Goal: Subscribe to service/newsletter

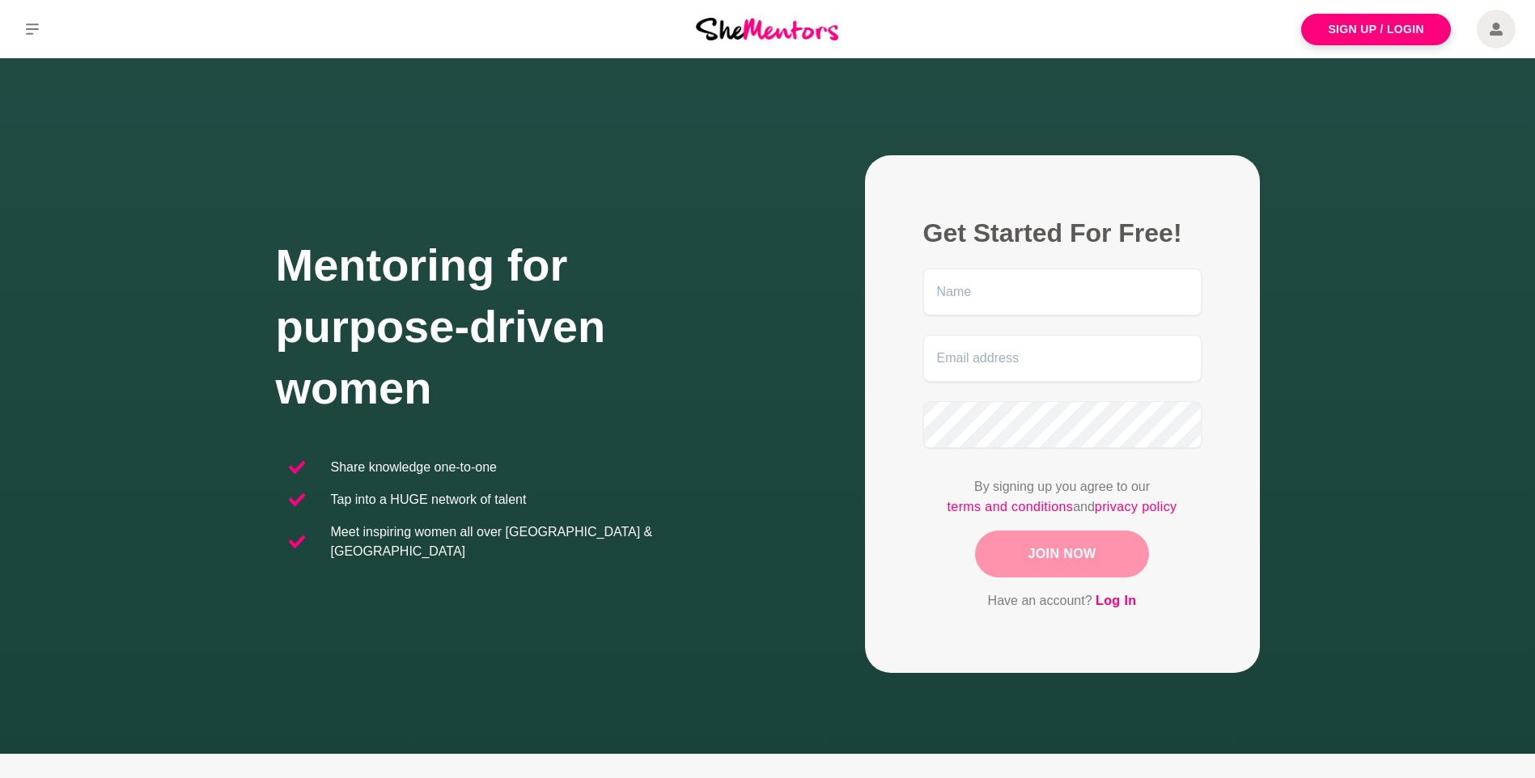
click at [1283, 327] on section "Mentoring for purpose-driven women Share knowledge one-to-one Tap into a HUGE n…" at bounding box center [768, 414] width 1036 height 518
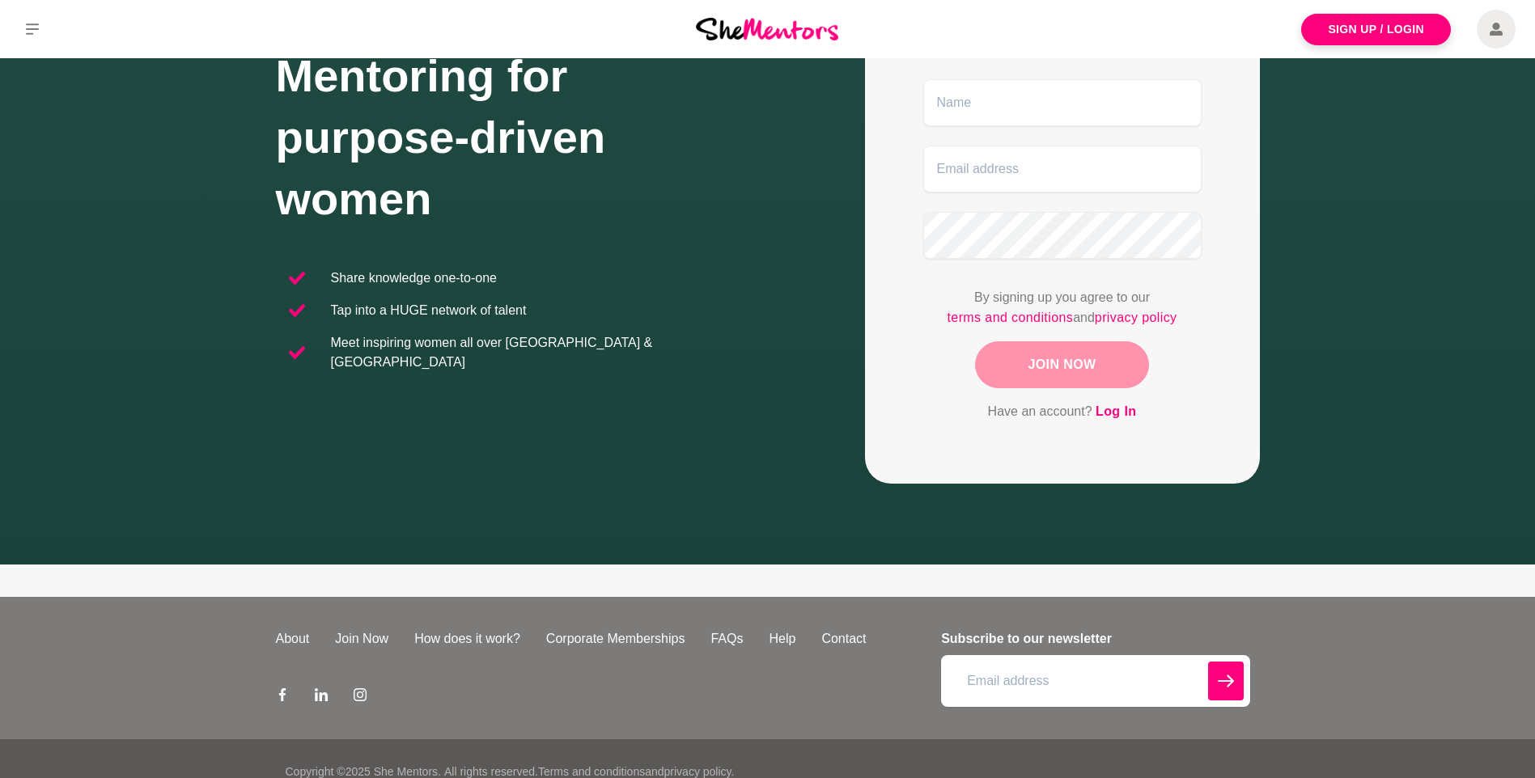
scroll to position [215, 0]
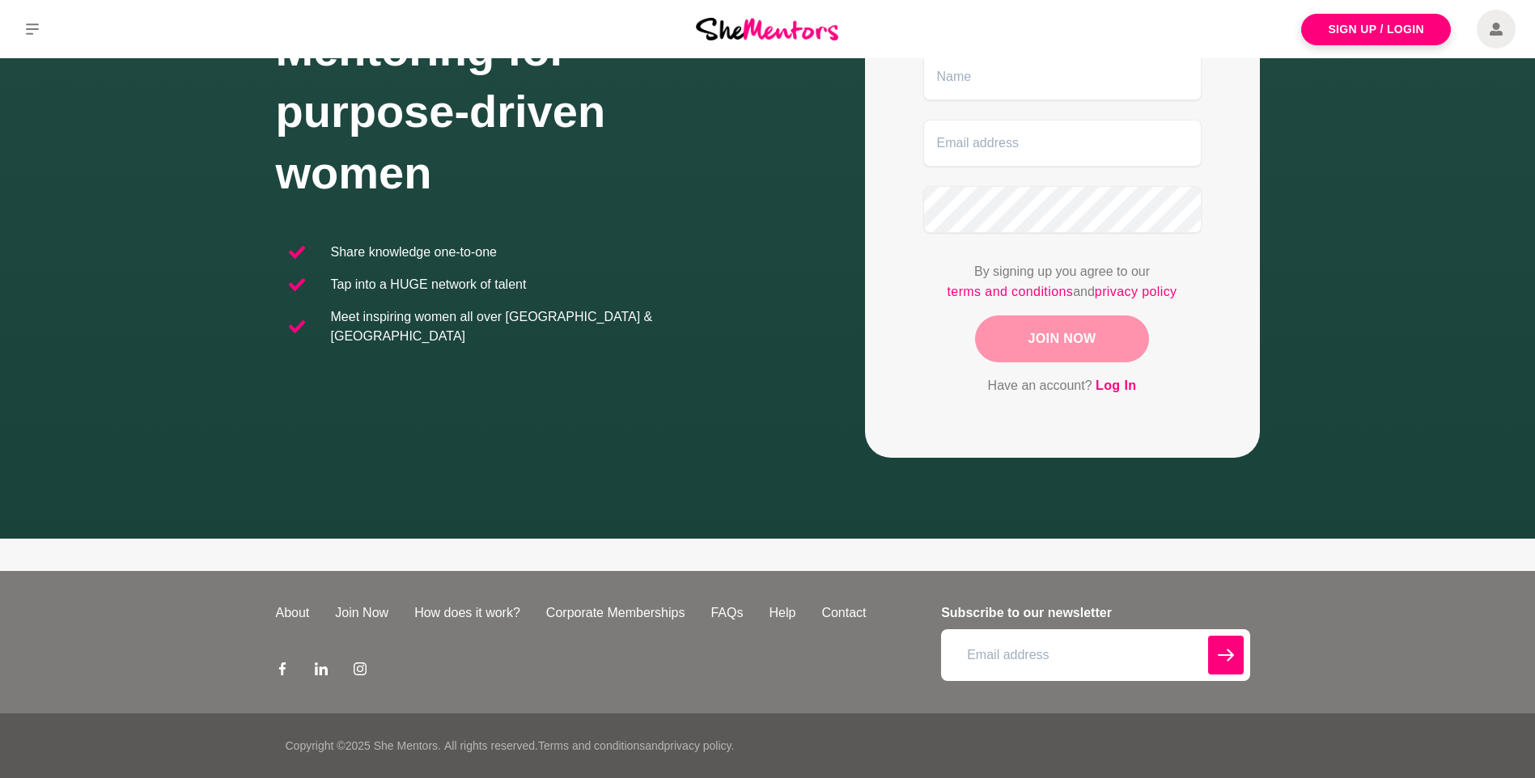
click at [1075, 655] on input "email" at bounding box center [1095, 656] width 308 height 52
click at [1052, 659] on input "email" at bounding box center [1095, 656] width 308 height 52
type input "[PERSON_NAME][EMAIL_ADDRESS][PERSON_NAME][DOMAIN_NAME]"
click at [1222, 647] on icon "submit" at bounding box center [1226, 655] width 16 height 39
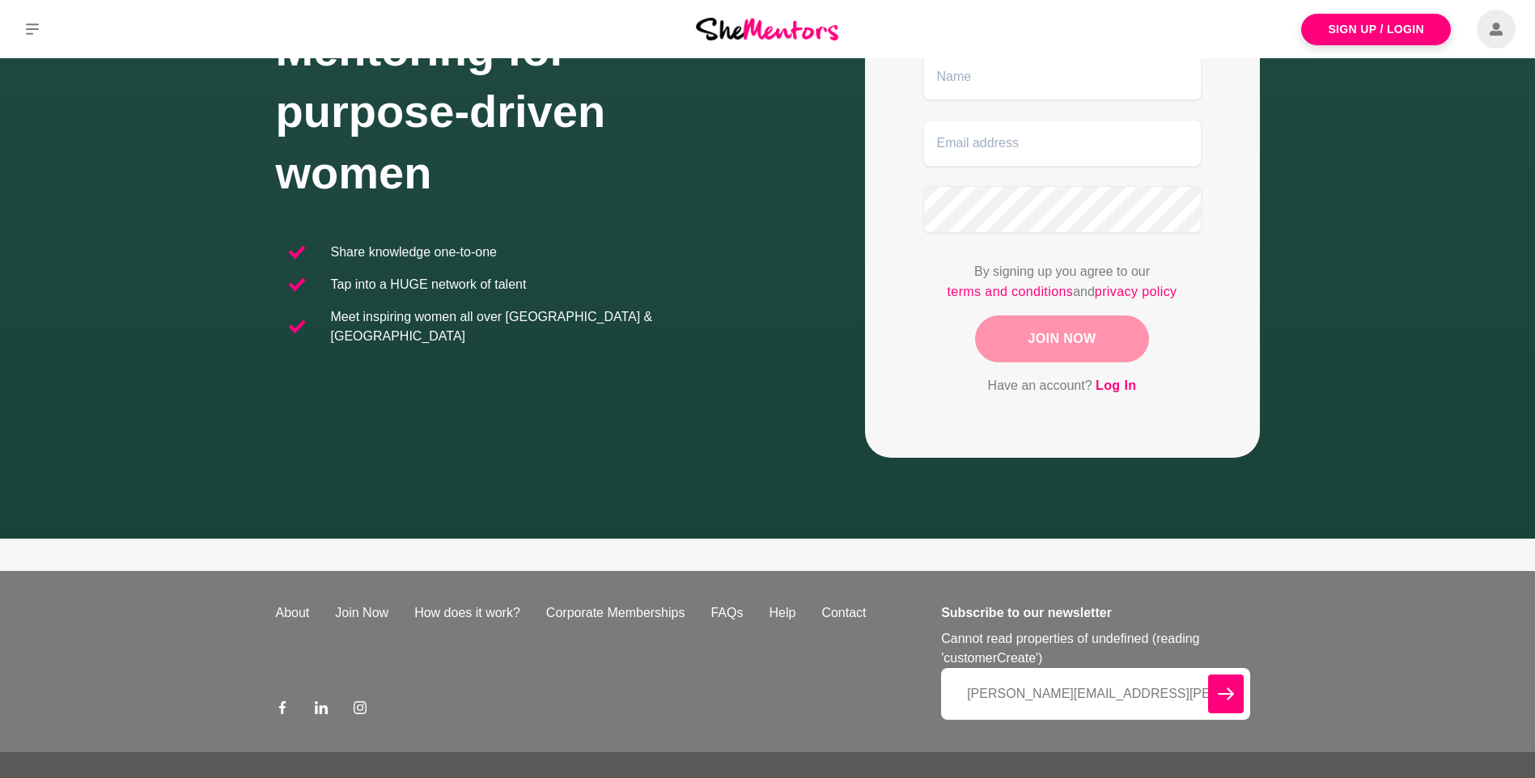
click at [969, 695] on input "[PERSON_NAME][EMAIL_ADDRESS][PERSON_NAME][DOMAIN_NAME]" at bounding box center [1095, 694] width 308 height 52
click at [1220, 682] on icon "submit" at bounding box center [1226, 694] width 16 height 39
click at [1177, 691] on input "[PERSON_NAME][EMAIL_ADDRESS][PERSON_NAME][DOMAIN_NAME]" at bounding box center [1095, 694] width 308 height 52
drag, startPoint x: 1193, startPoint y: 692, endPoint x: 916, endPoint y: 687, distance: 276.8
click at [916, 687] on div "About Join Now How does it work? Corporate Memberships FAQs Help Contact Subscr…" at bounding box center [768, 661] width 984 height 181
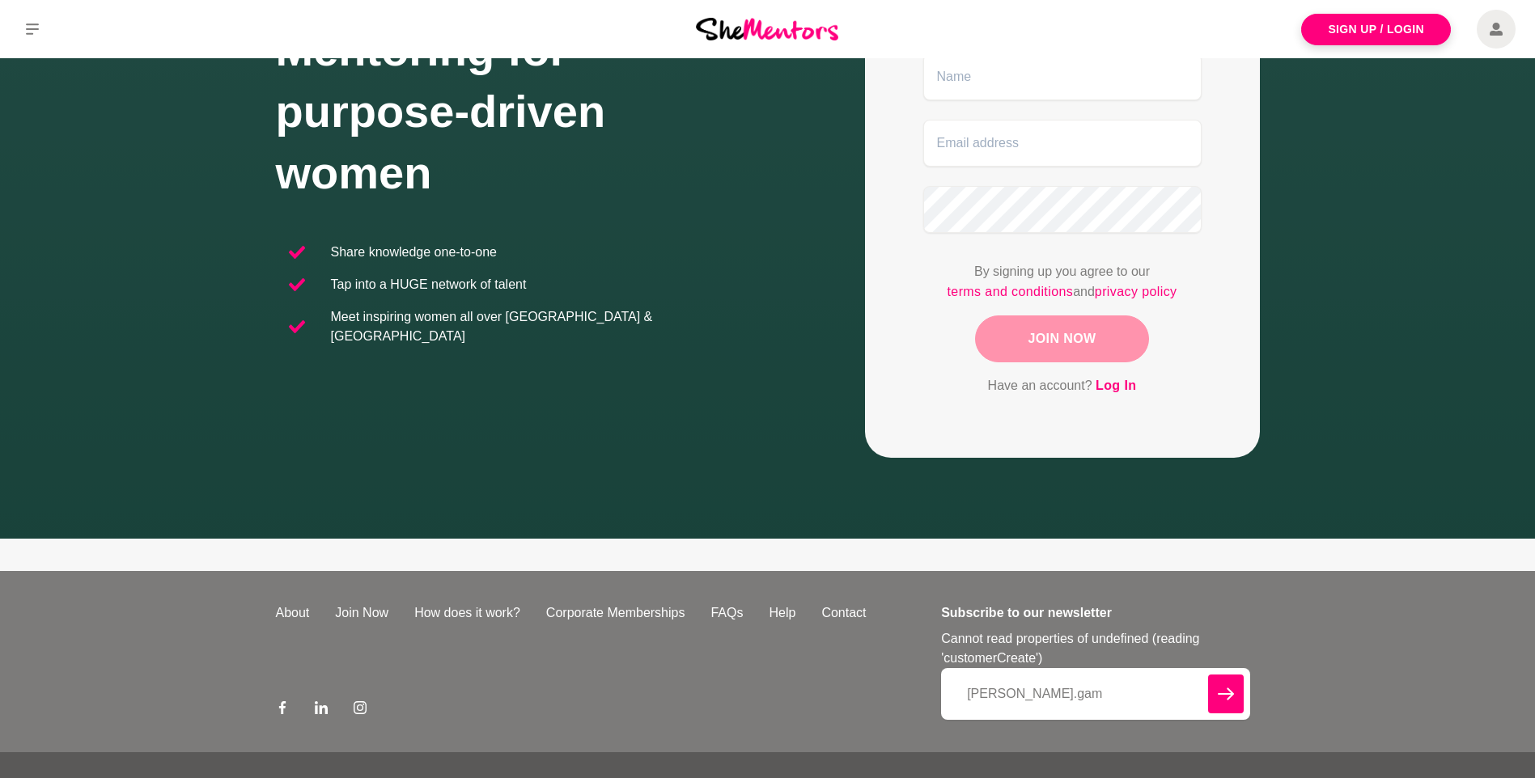
type input "[PERSON_NAME].gam"
click at [1044, 694] on input "[PERSON_NAME].gam" at bounding box center [1095, 694] width 308 height 52
type input "[PERSON_NAME][EMAIL_ADDRESS][PERSON_NAME][DOMAIN_NAME]"
click at [1222, 693] on icon "submit" at bounding box center [1226, 694] width 16 height 12
drag, startPoint x: 1195, startPoint y: 689, endPoint x: 953, endPoint y: 693, distance: 242.0
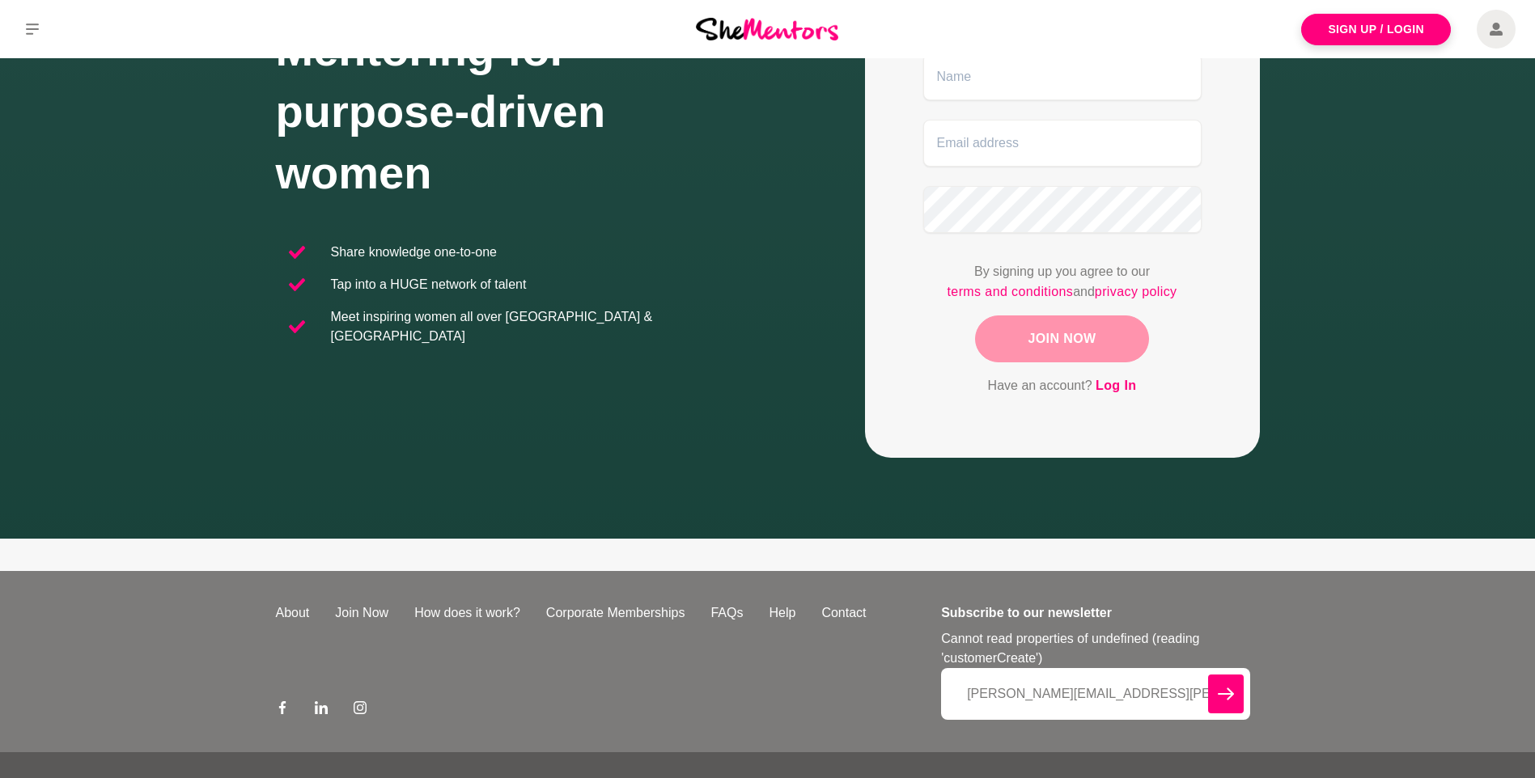
click at [953, 693] on input "[PERSON_NAME][EMAIL_ADDRESS][PERSON_NAME][DOMAIN_NAME]" at bounding box center [1095, 694] width 308 height 52
type input "[PERSON_NAME][EMAIL_ADDRESS][PERSON_NAME][DOMAIN_NAME]"
click at [1226, 693] on icon "submit" at bounding box center [1226, 694] width 16 height 12
click at [1218, 687] on icon "submit" at bounding box center [1226, 694] width 16 height 39
click at [483, 604] on link "How does it work?" at bounding box center [467, 613] width 132 height 19
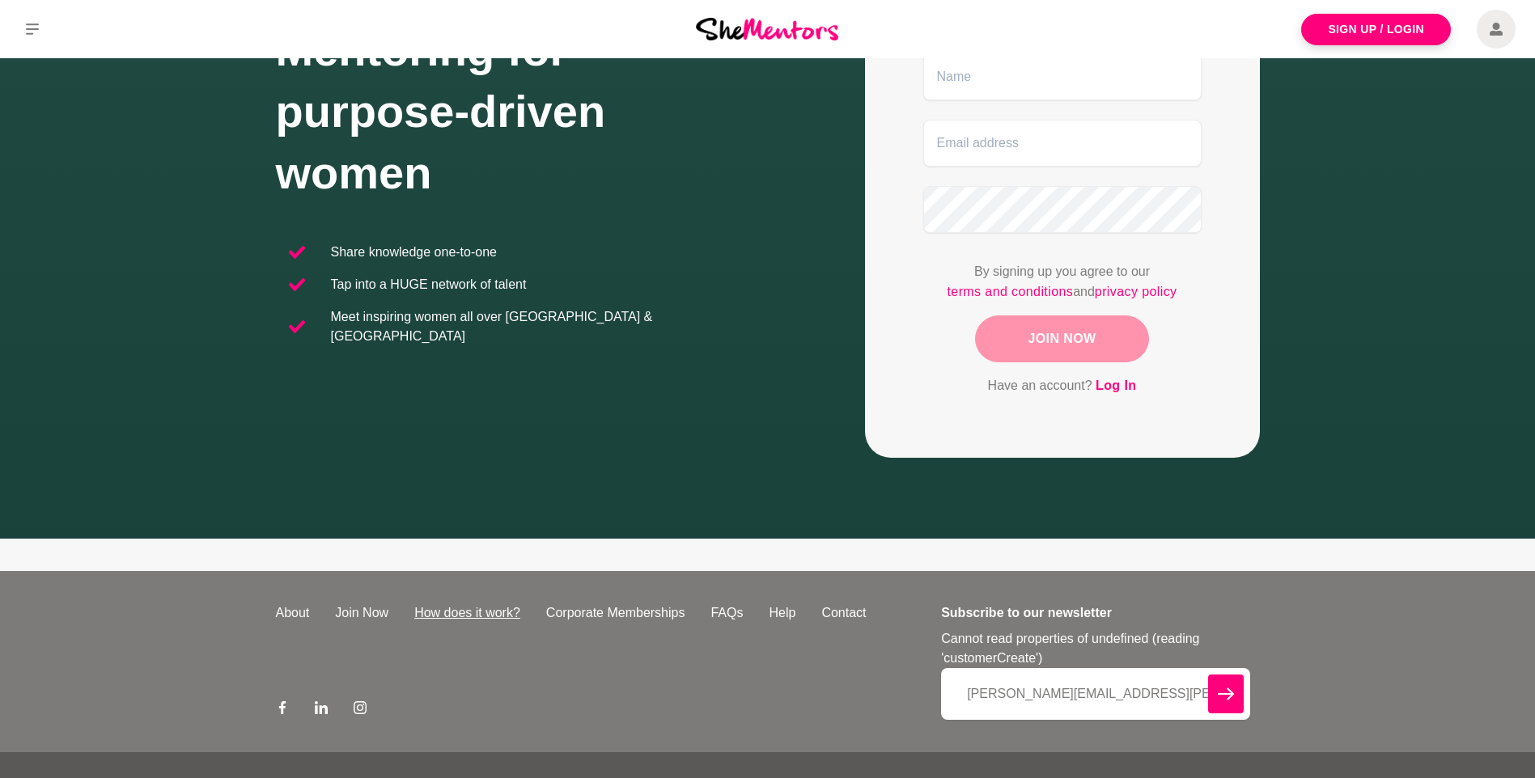
click at [465, 616] on link "How does it work?" at bounding box center [467, 613] width 132 height 19
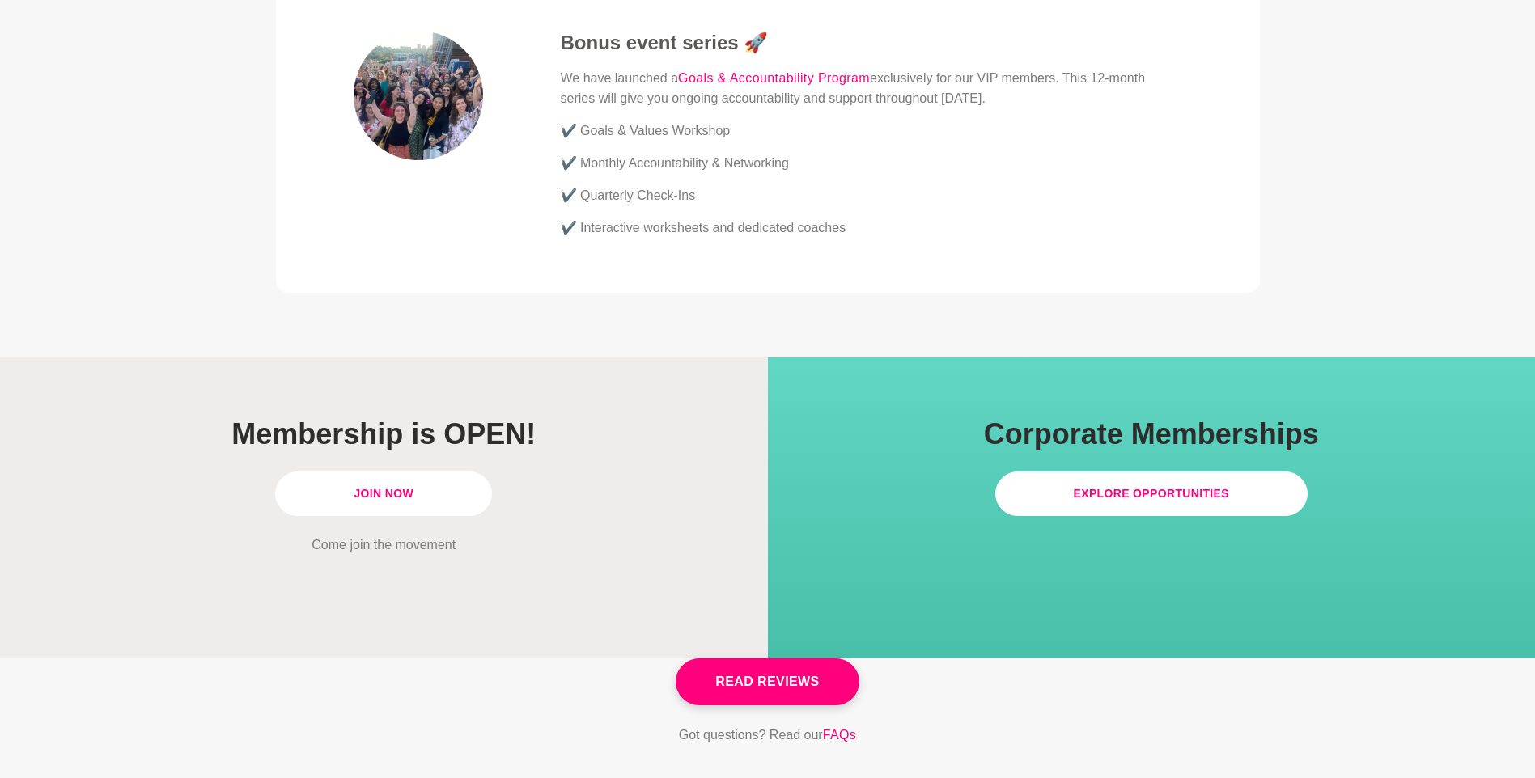
scroll to position [4369, 0]
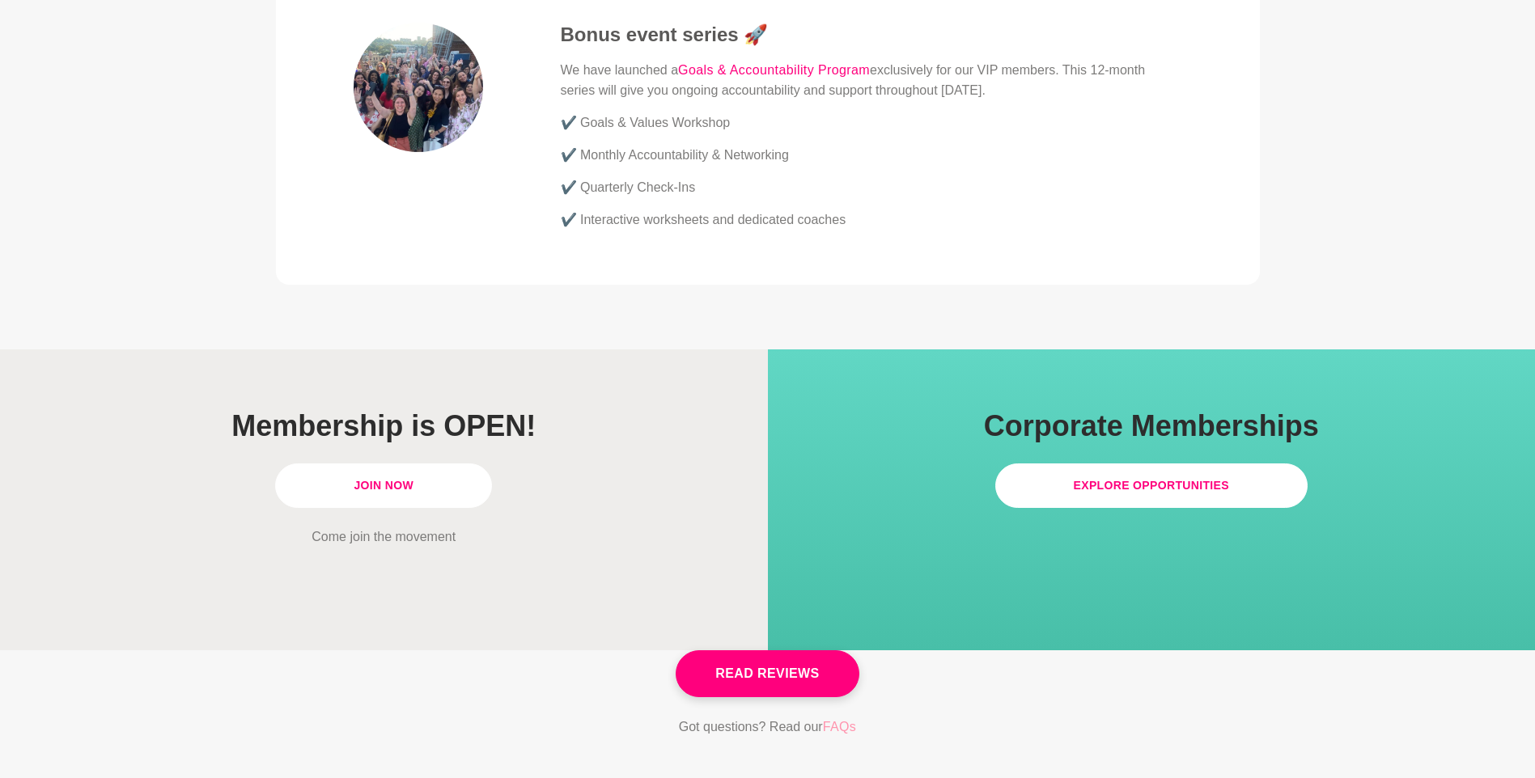
click at [842, 717] on link "FAQs" at bounding box center [840, 727] width 34 height 21
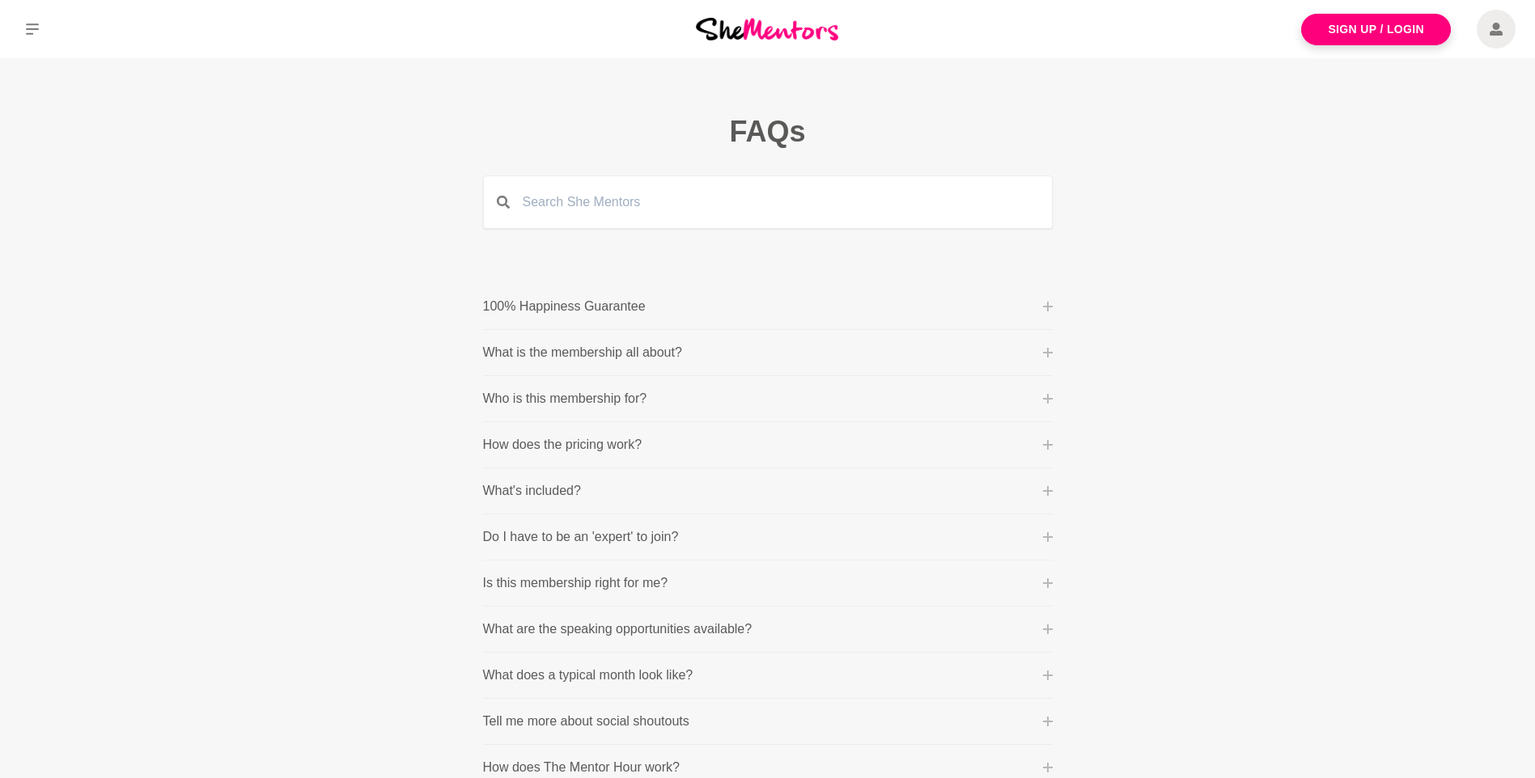
click at [613, 358] on p "What is the membership all about?" at bounding box center [582, 352] width 199 height 19
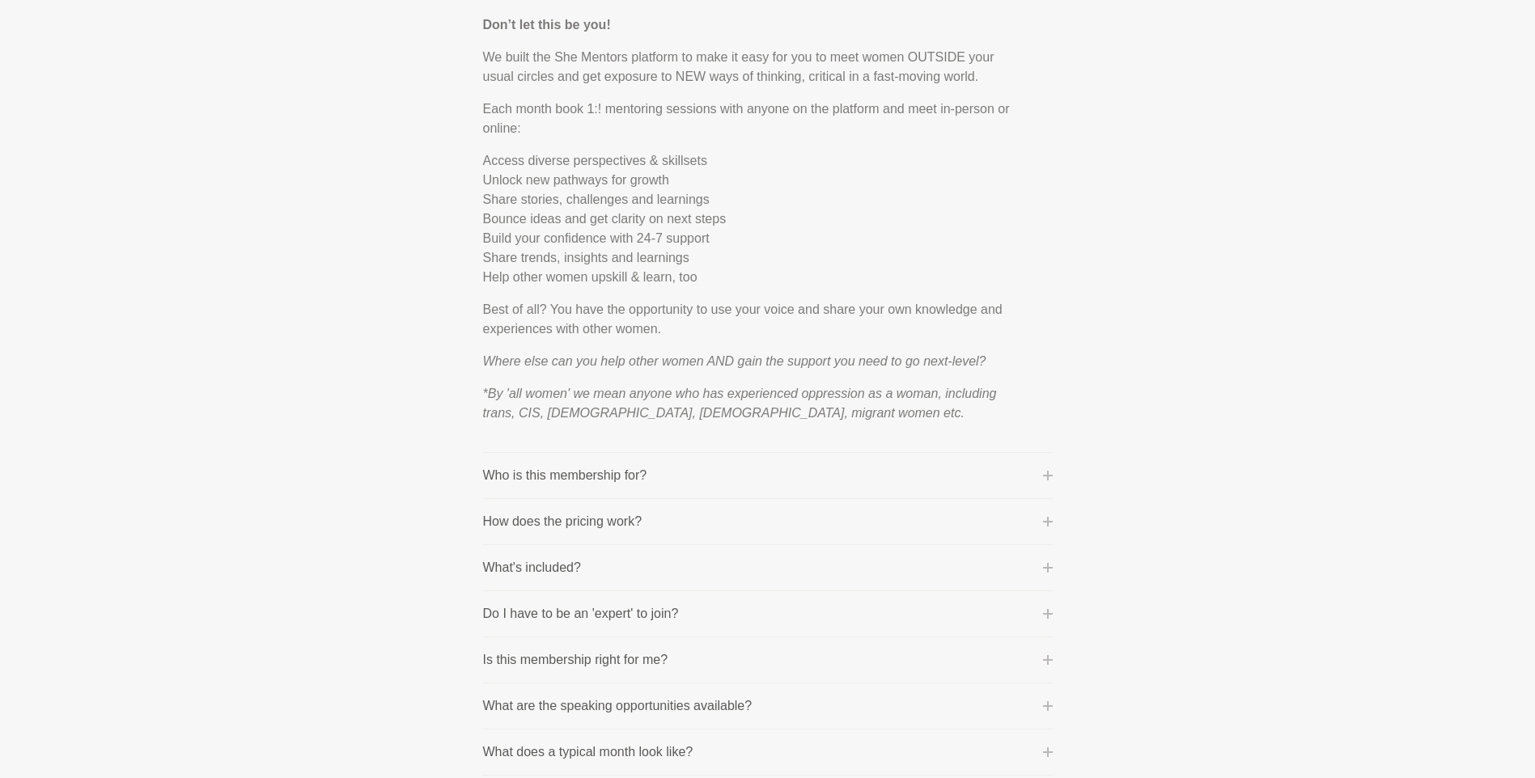
scroll to position [485, 0]
click at [606, 517] on li "How does the pricing work? Community Membership: This is billed on a month-to-m…" at bounding box center [768, 520] width 570 height 46
click at [605, 511] on p "How does the pricing work?" at bounding box center [562, 519] width 159 height 19
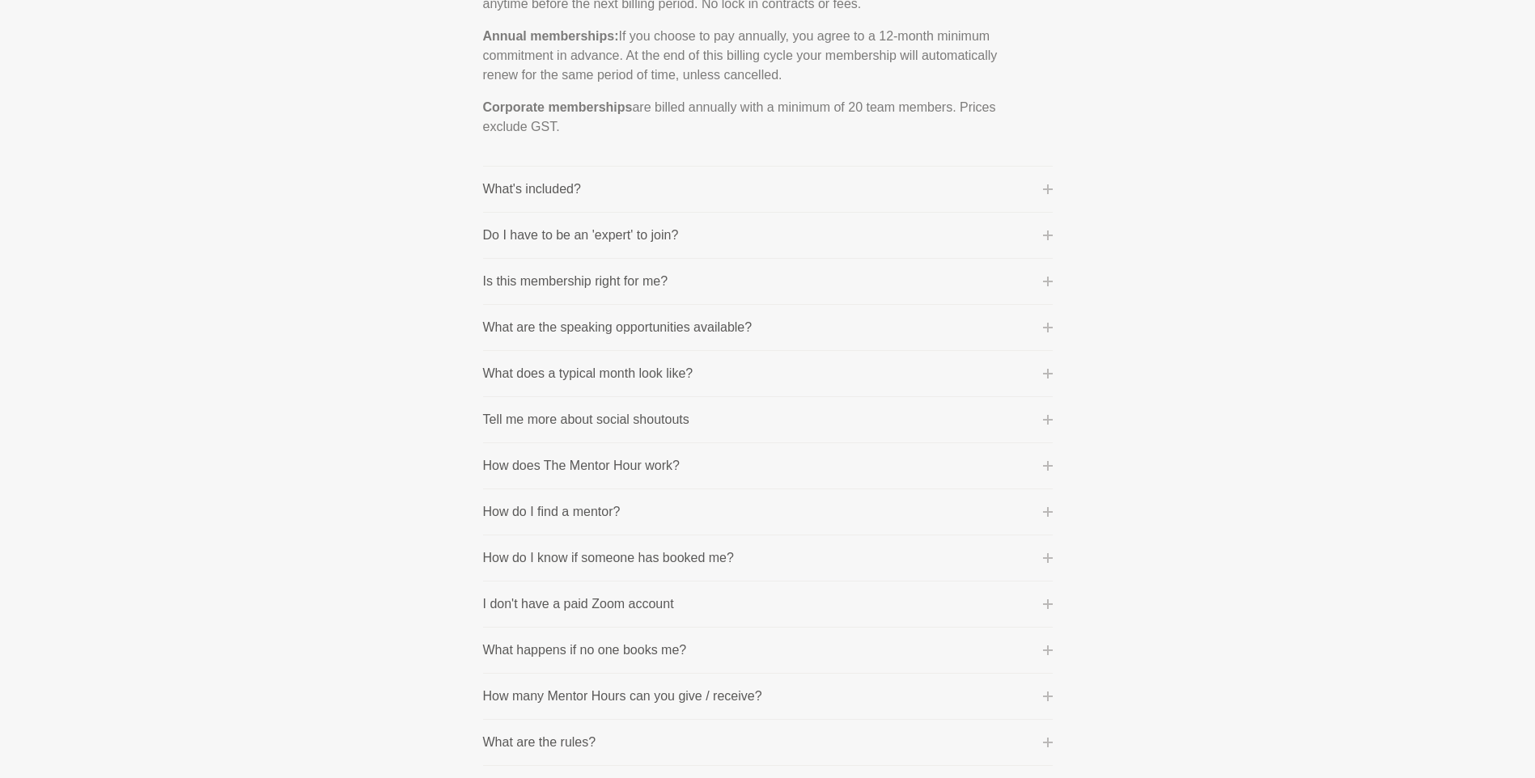
scroll to position [593, 0]
